Goal: Navigation & Orientation: Understand site structure

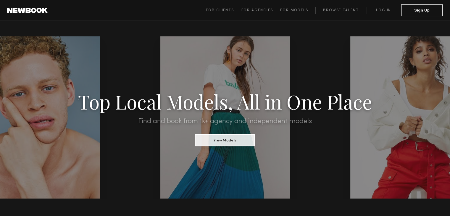
click at [32, 84] on div at bounding box center [34, 117] width 129 height 162
click at [291, 9] on span "For Models" at bounding box center [294, 11] width 28 height 4
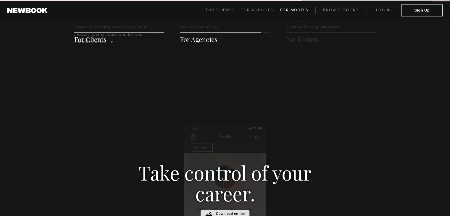
scroll to position [850, 0]
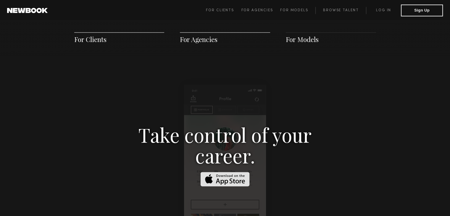
click at [303, 40] on span "For Models" at bounding box center [302, 39] width 33 height 9
click at [93, 38] on span "For Clients" at bounding box center [90, 39] width 32 height 9
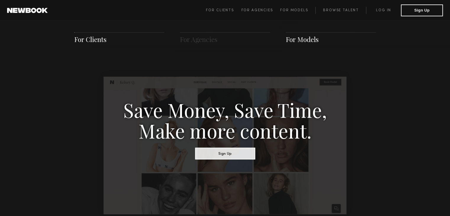
click at [310, 40] on span "For Models" at bounding box center [302, 39] width 33 height 9
